Goal: Find specific page/section: Find specific page/section

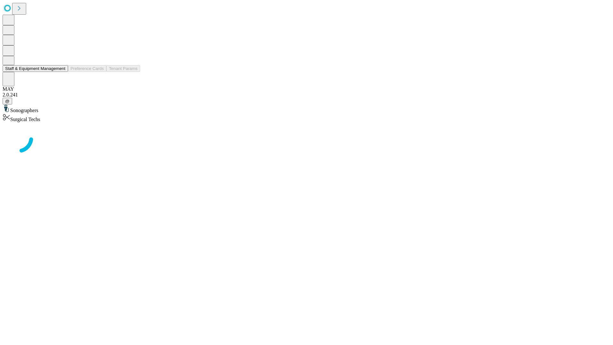
click at [61, 72] on button "Staff & Equipment Management" at bounding box center [35, 68] width 65 height 7
